Goal: Communication & Community: Share content

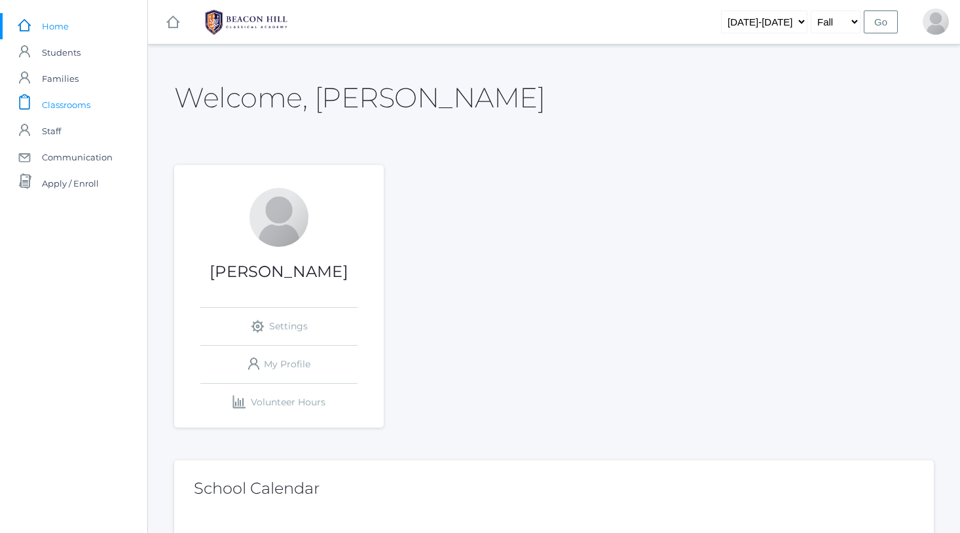
click at [85, 105] on span "Classrooms" at bounding box center [66, 105] width 48 height 26
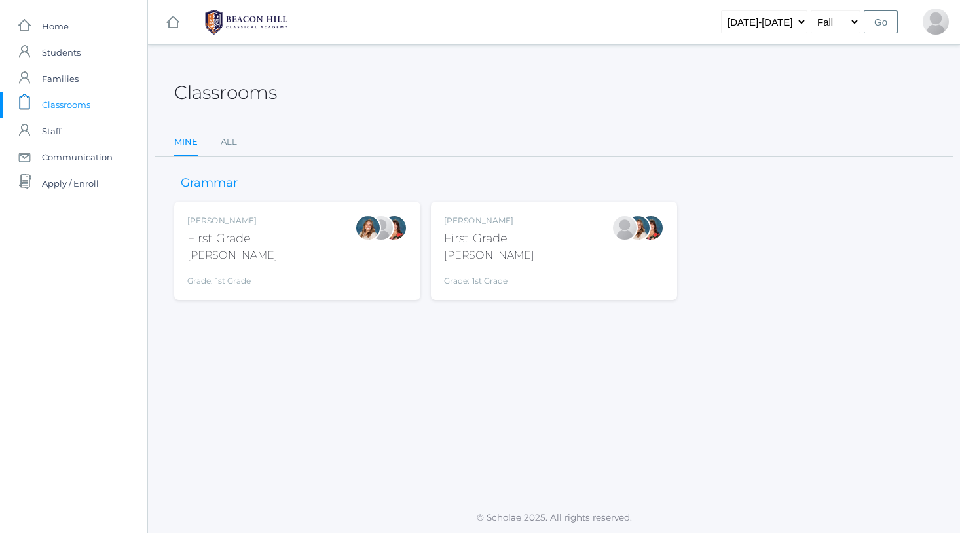
click at [508, 248] on div "Jaimie Watson First Grade Watson Grade: 1st Grade 01LA" at bounding box center [554, 251] width 220 height 72
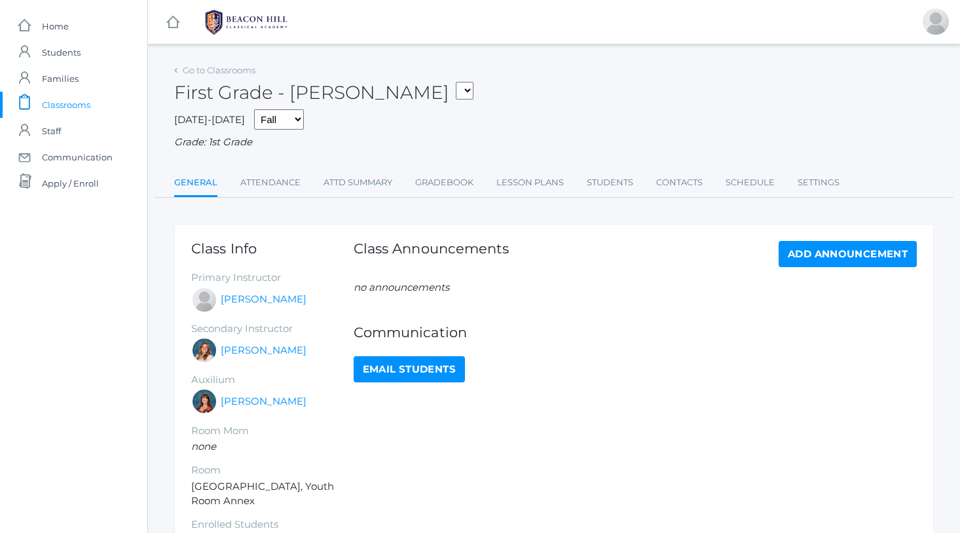
click at [407, 359] on link "Email Students" at bounding box center [408, 369] width 111 height 26
select select "1989"
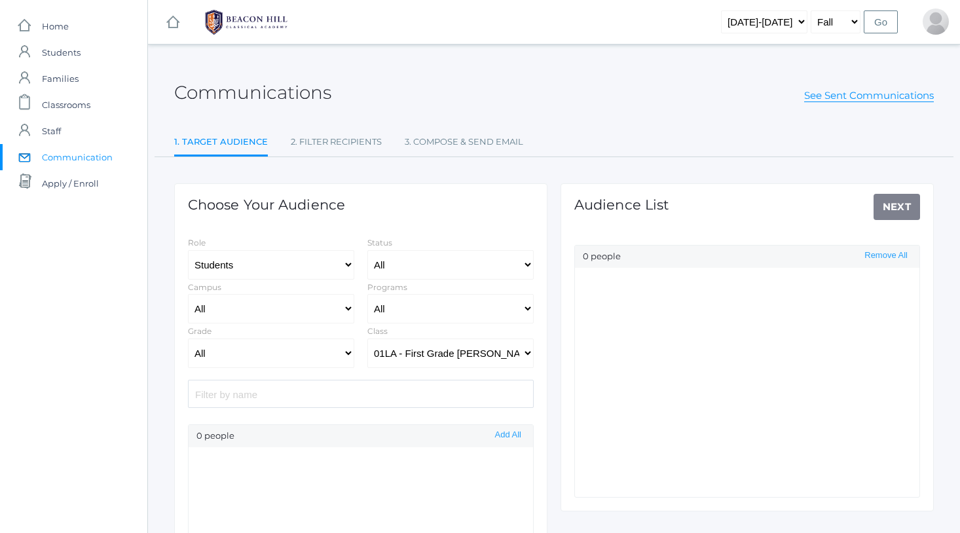
select select "Enrolled"
select select "1"
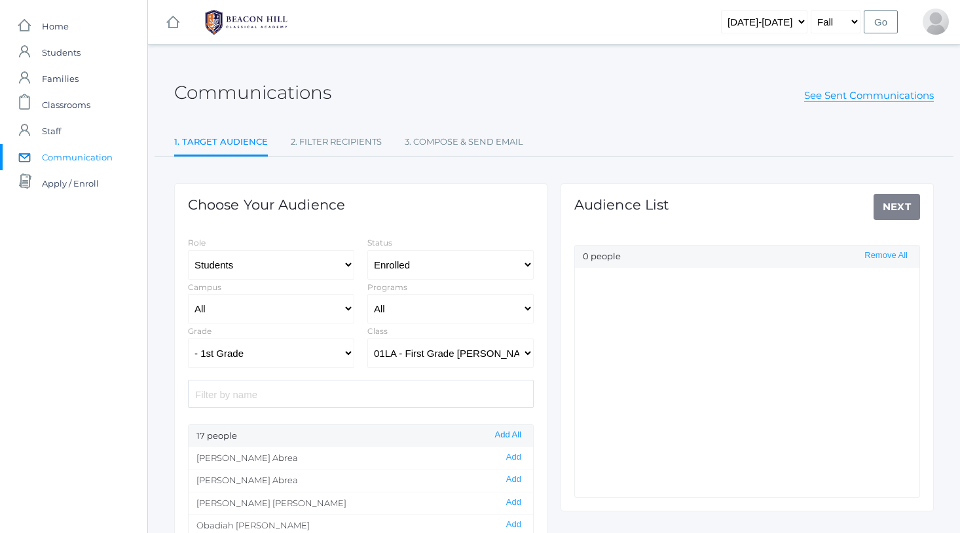
click at [509, 432] on button "Add All" at bounding box center [508, 434] width 34 height 11
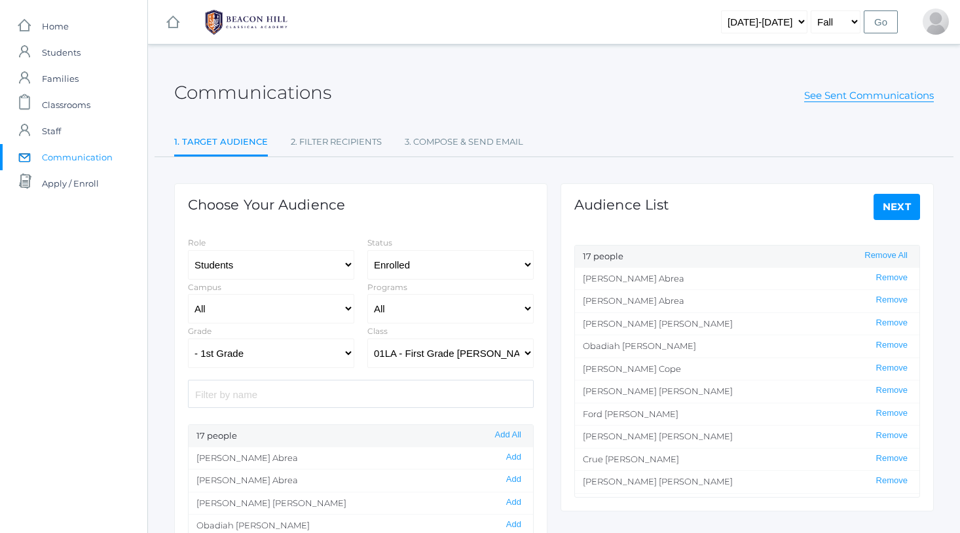
click at [895, 206] on link "Next" at bounding box center [896, 207] width 47 height 26
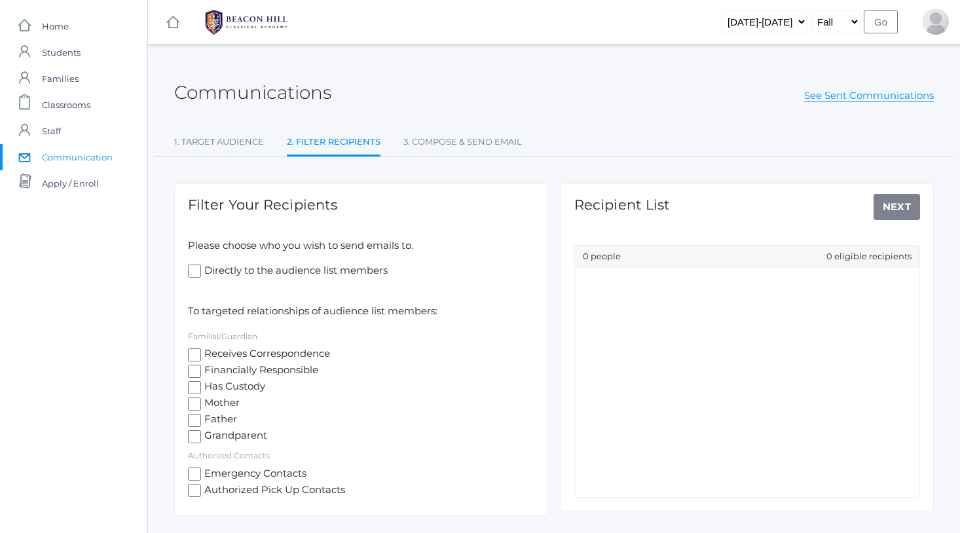
click at [198, 350] on input "Receives Correspondence" at bounding box center [194, 354] width 13 height 13
checkbox input "true"
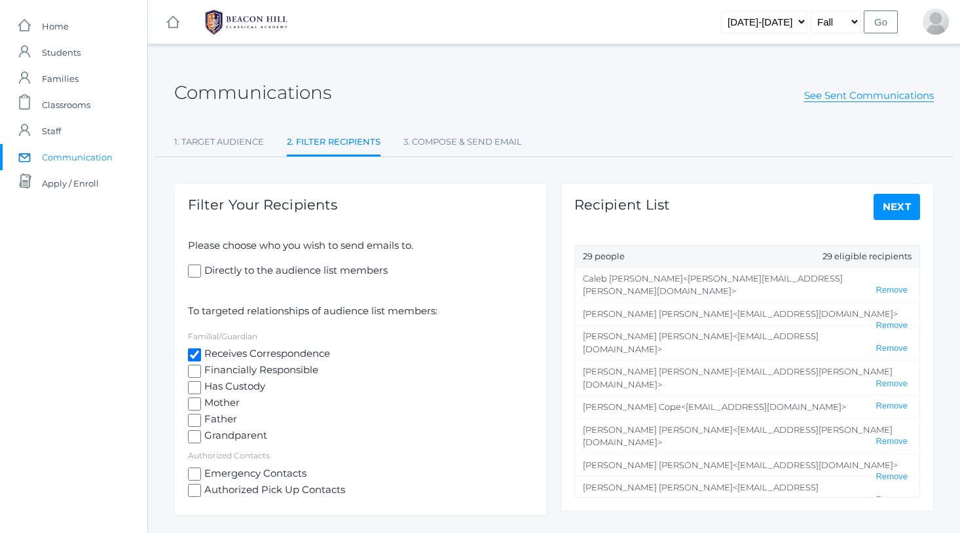
click at [884, 206] on link "Next" at bounding box center [896, 207] width 47 height 26
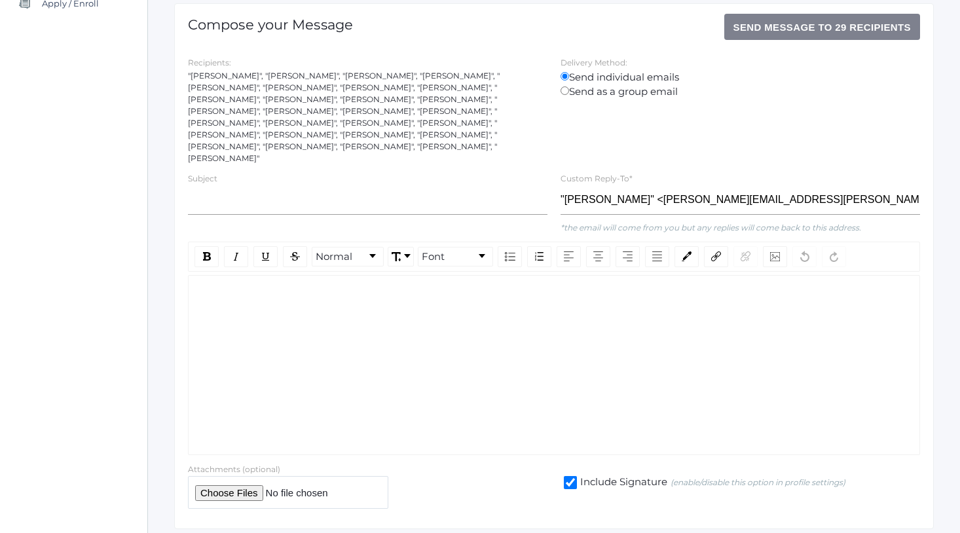
scroll to position [185, 0]
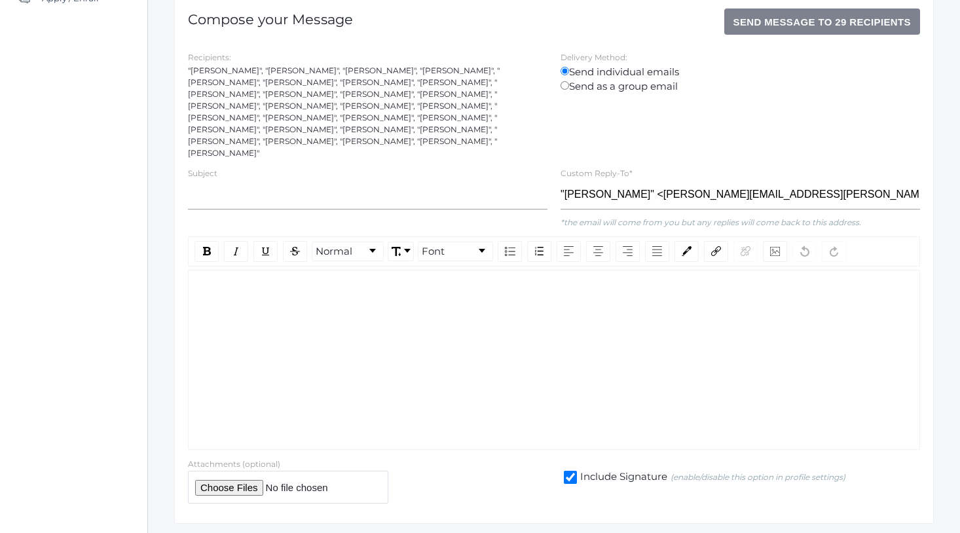
click at [254, 283] on div "rdw-editor" at bounding box center [554, 290] width 710 height 15
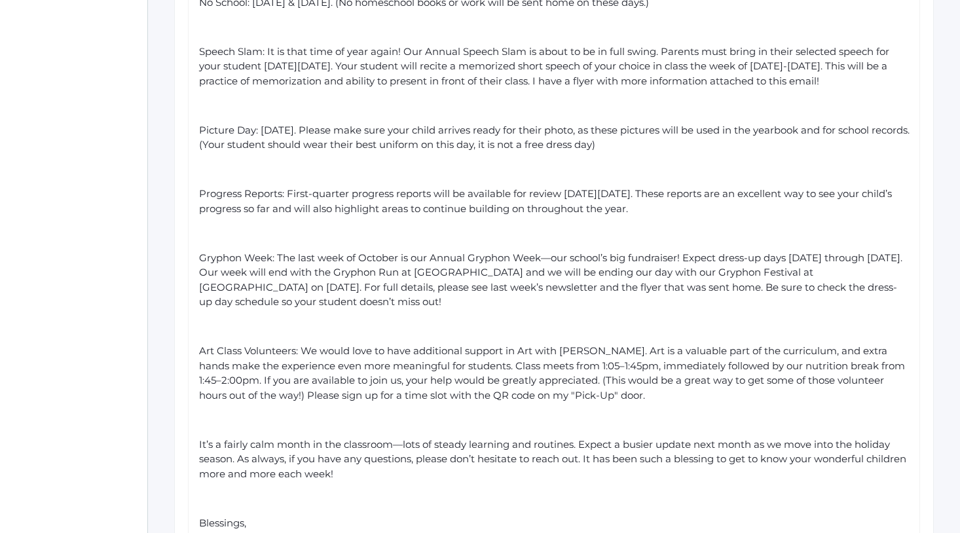
scroll to position [577, 0]
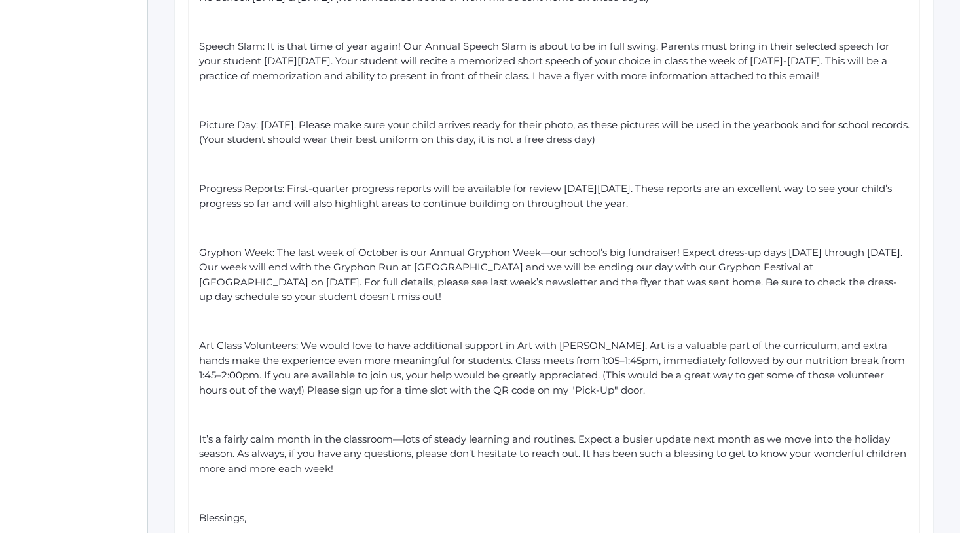
click at [628, 339] on span "Art Class Volunteers: We would love to have additional support in Art with [PER…" at bounding box center [553, 367] width 708 height 57
click at [238, 342] on span "Art Class Volunteers: We would love to have additional support in Art with [PER…" at bounding box center [546, 367] width 694 height 57
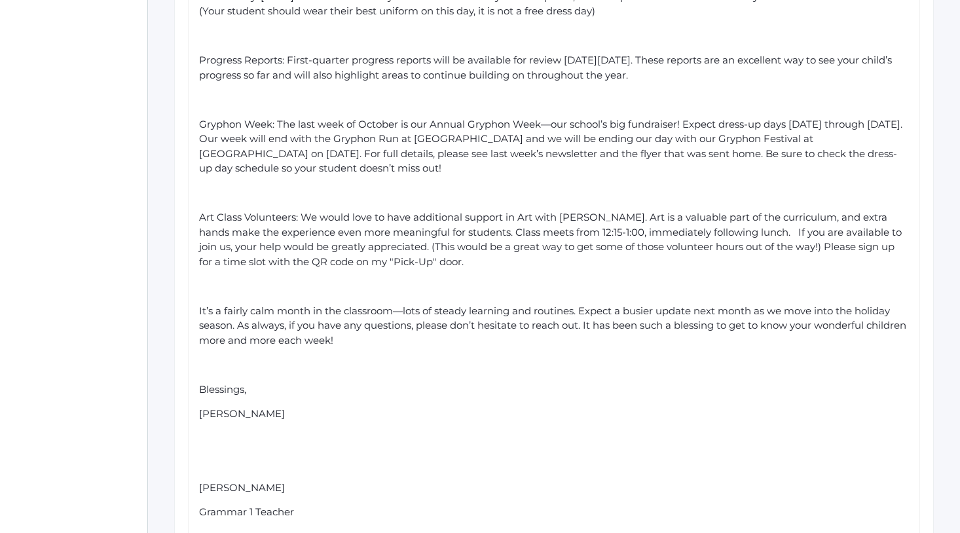
scroll to position [713, 0]
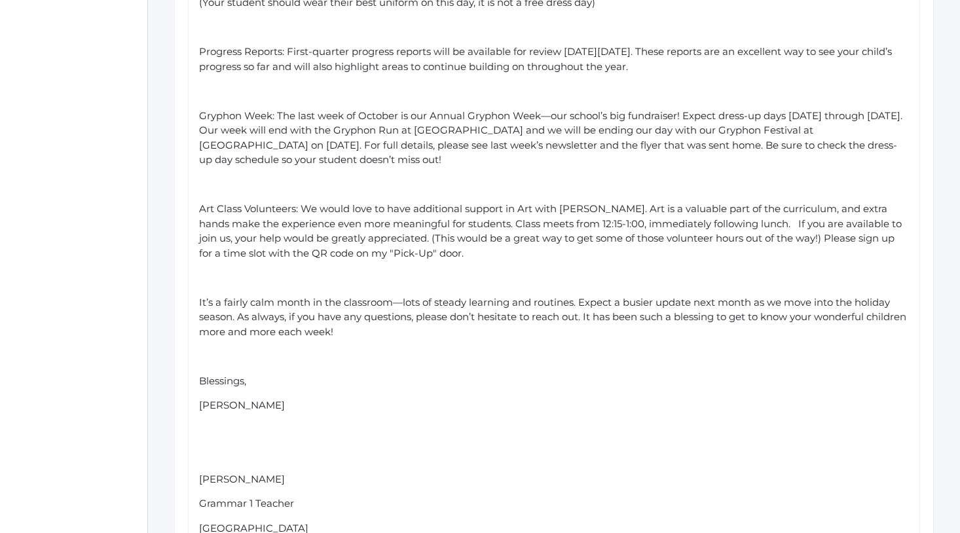
click at [251, 398] on div "[PERSON_NAME]" at bounding box center [554, 405] width 710 height 15
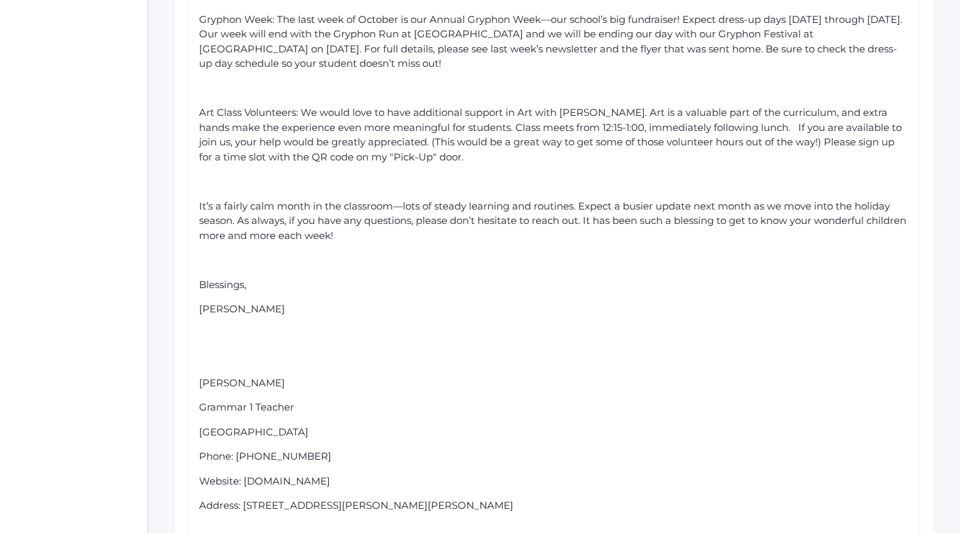
scroll to position [850, 0]
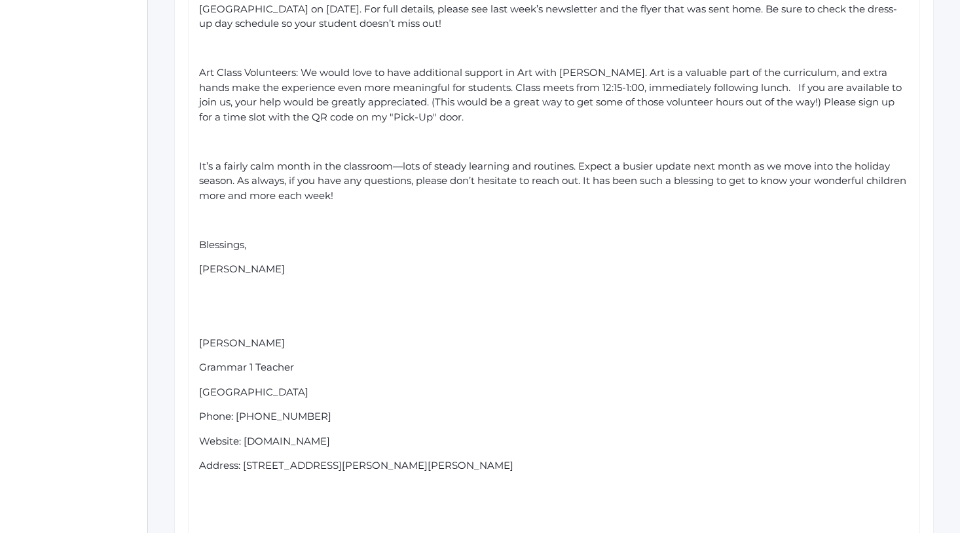
click at [429, 459] on span "Address: [STREET_ADDRESS][PERSON_NAME][PERSON_NAME]" at bounding box center [356, 465] width 314 height 12
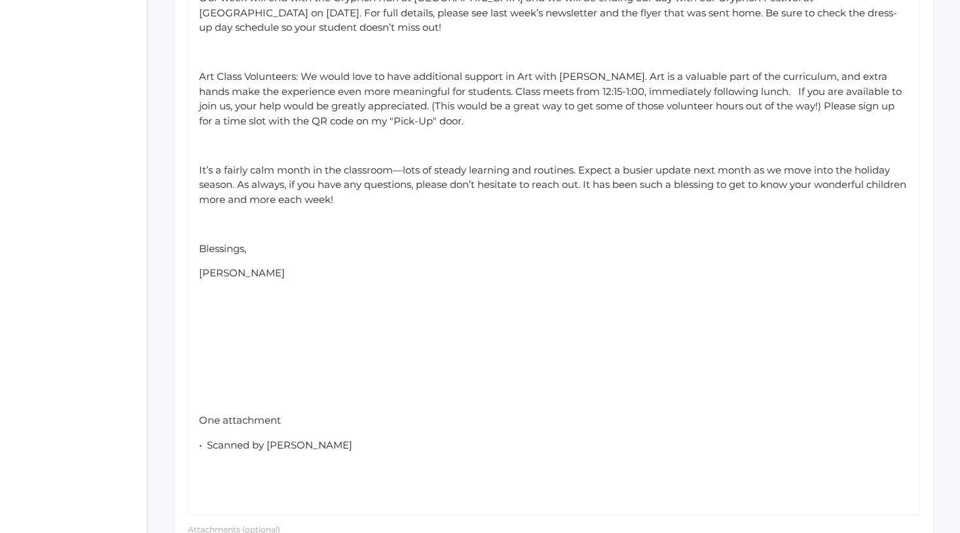
scroll to position [847, 0]
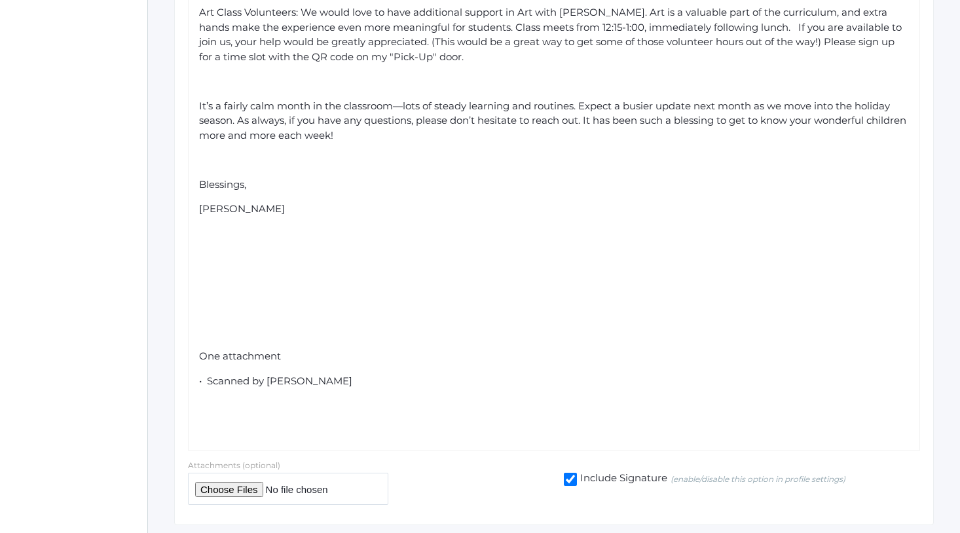
scroll to position [909, 0]
click at [244, 473] on input "file" at bounding box center [288, 489] width 200 height 32
type input "C:\fakepath\K-5 Fall Speech Slam 2025.pdf"
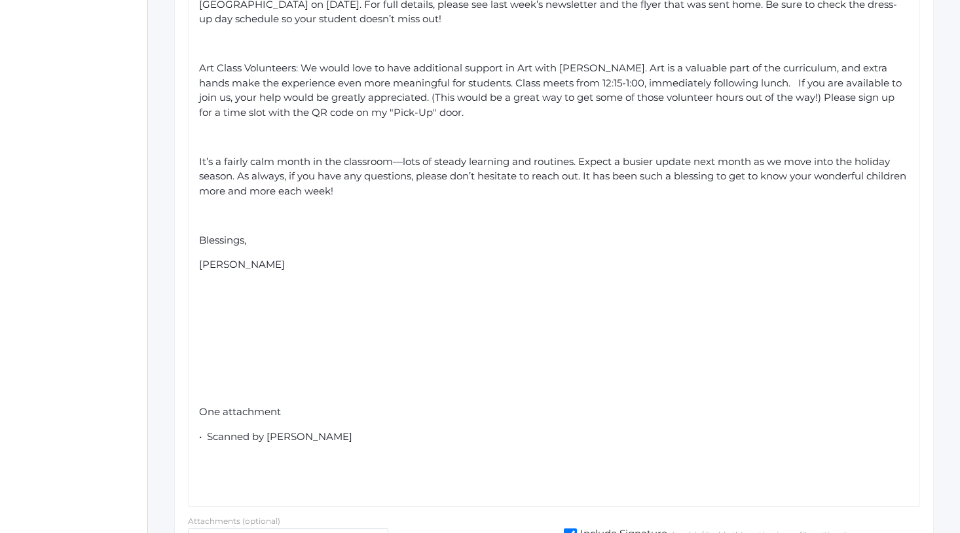
scroll to position [871, 0]
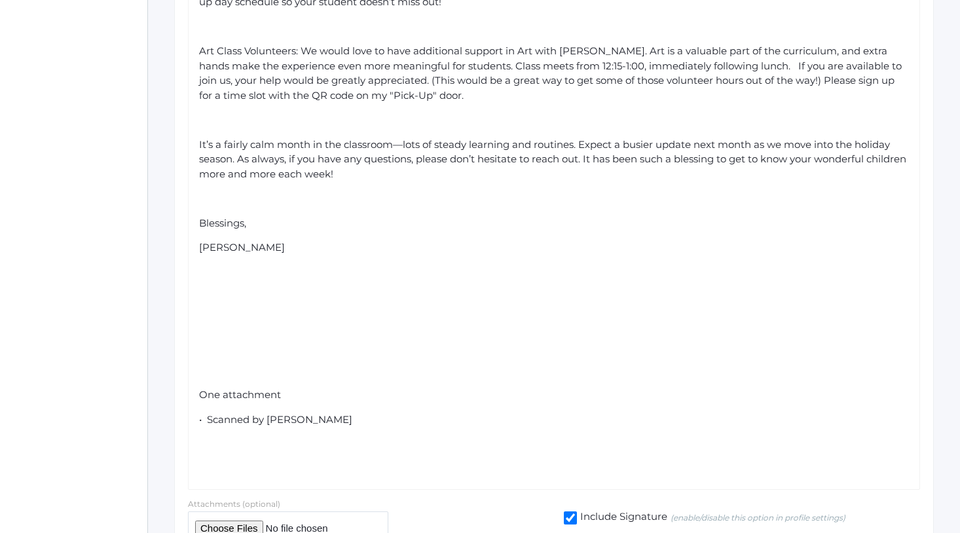
click at [399, 388] on div "One attachment" at bounding box center [554, 395] width 710 height 15
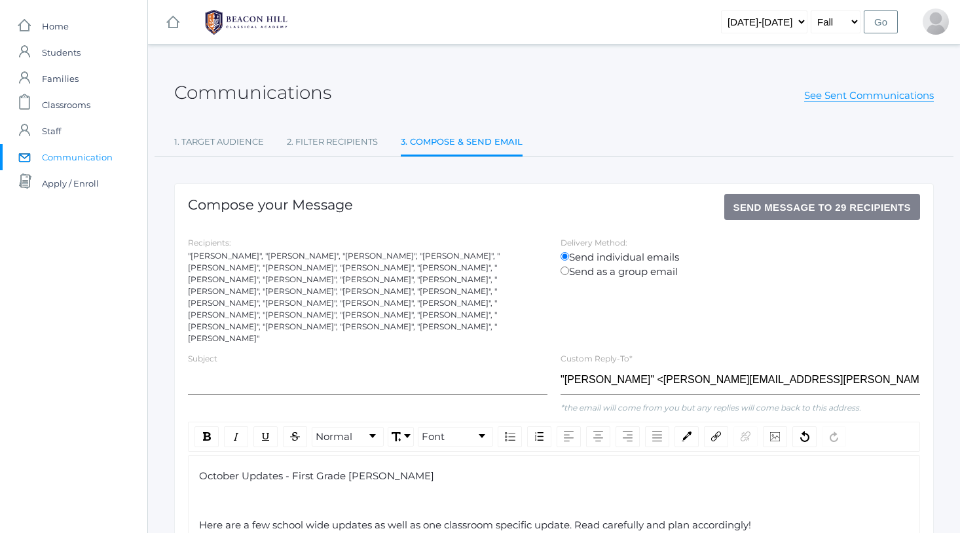
scroll to position [0, 0]
click at [798, 204] on span "Send Message to 29 recipients" at bounding box center [822, 207] width 178 height 11
click at [283, 365] on input "text" at bounding box center [367, 379] width 359 height 29
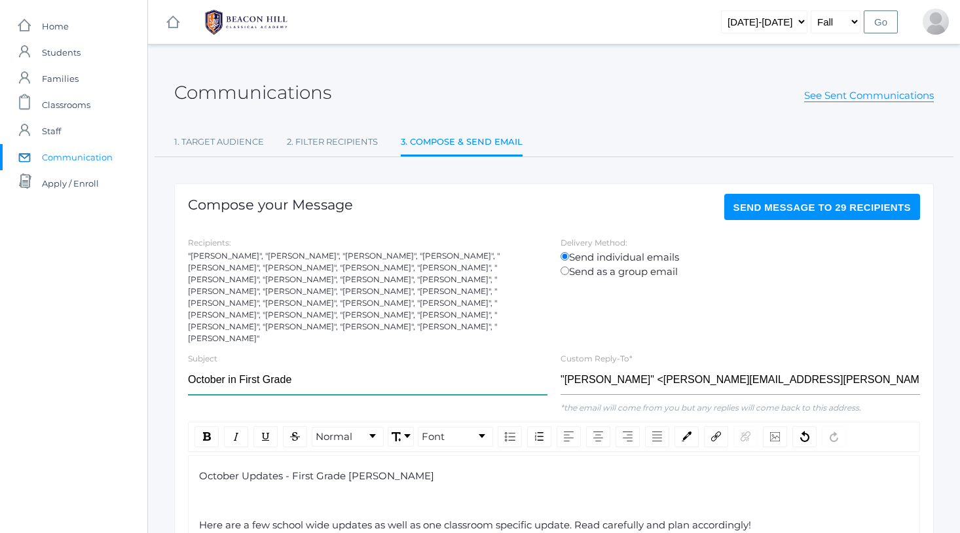
type input "October in First Grade"
click at [779, 204] on span "Send Message to 29 recipients" at bounding box center [822, 207] width 178 height 11
